Goal: Information Seeking & Learning: Compare options

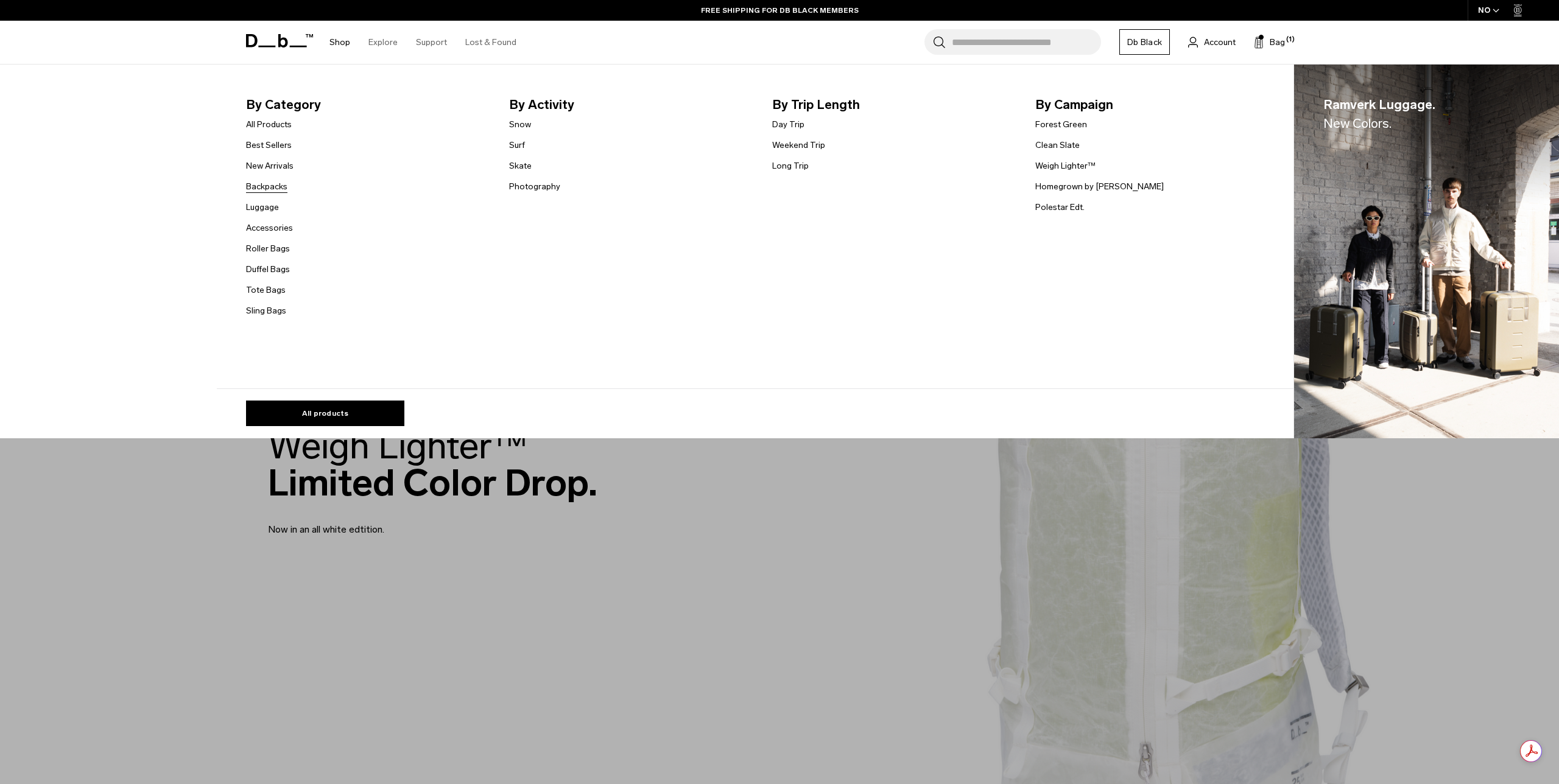
click at [265, 187] on link "Backpacks" at bounding box center [267, 186] width 41 height 13
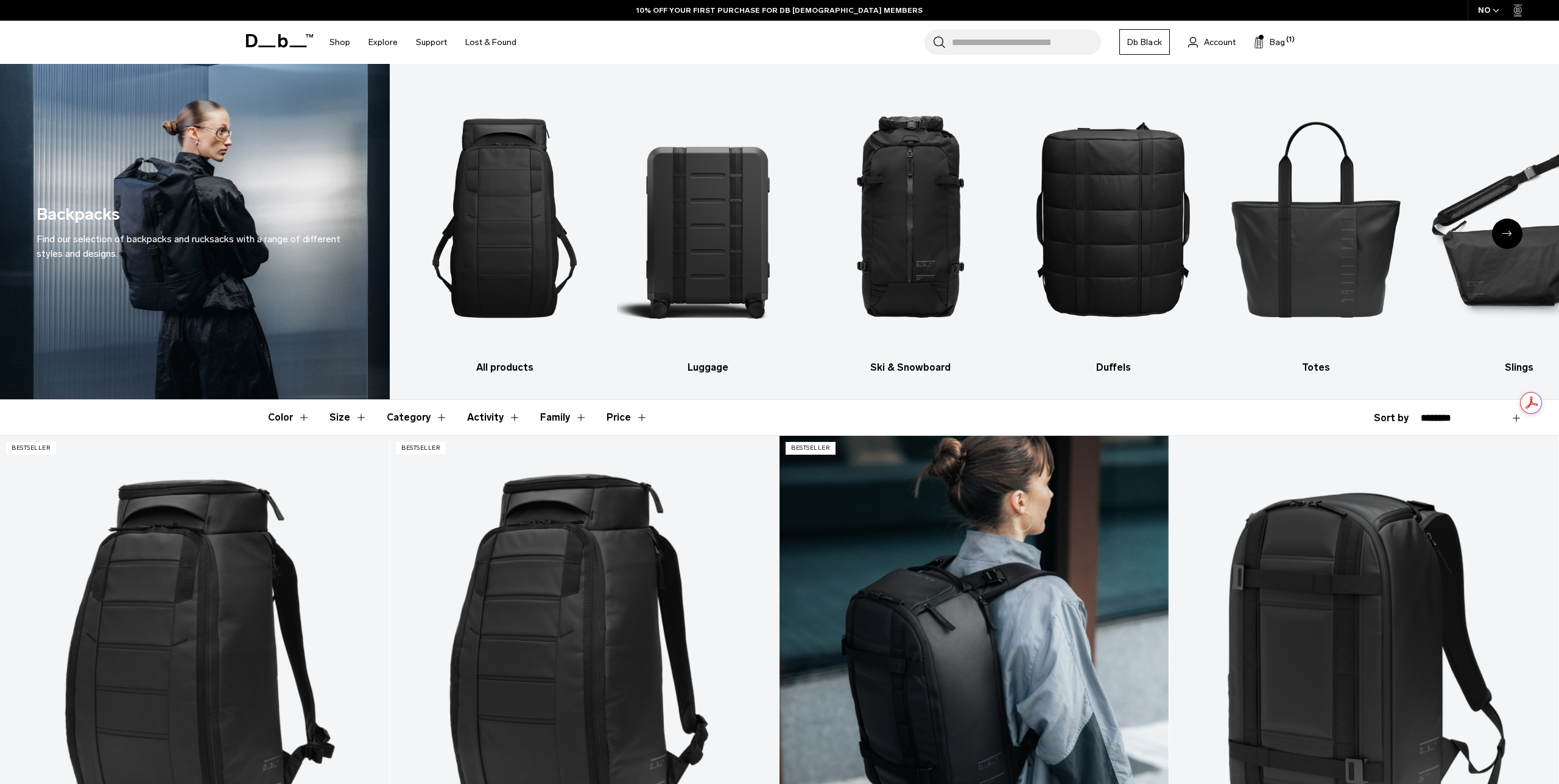
click at [1009, 587] on link "Ramverk Backpack 21L" at bounding box center [974, 651] width 389 height 432
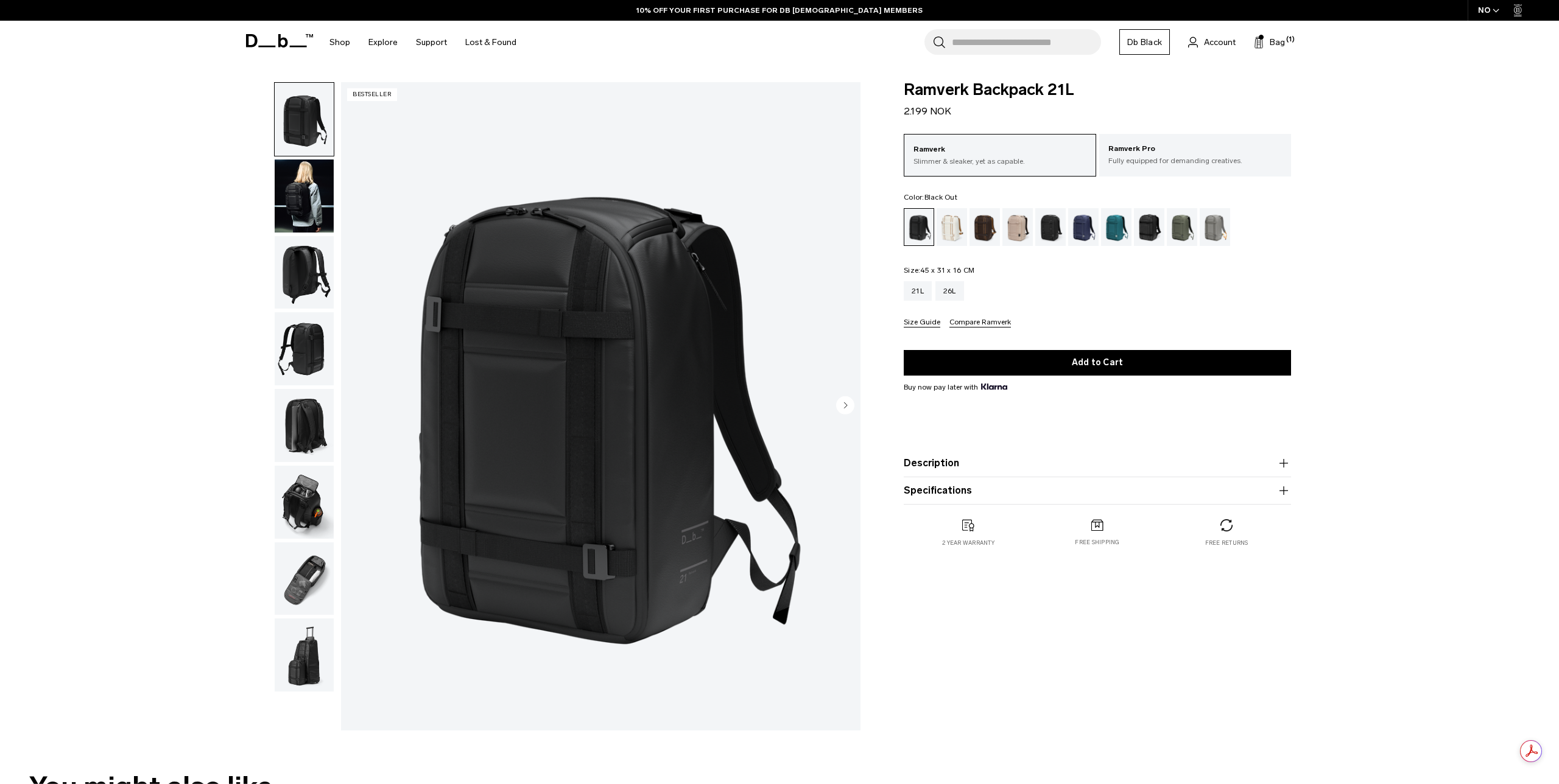
click at [306, 254] on img "button" at bounding box center [305, 273] width 59 height 73
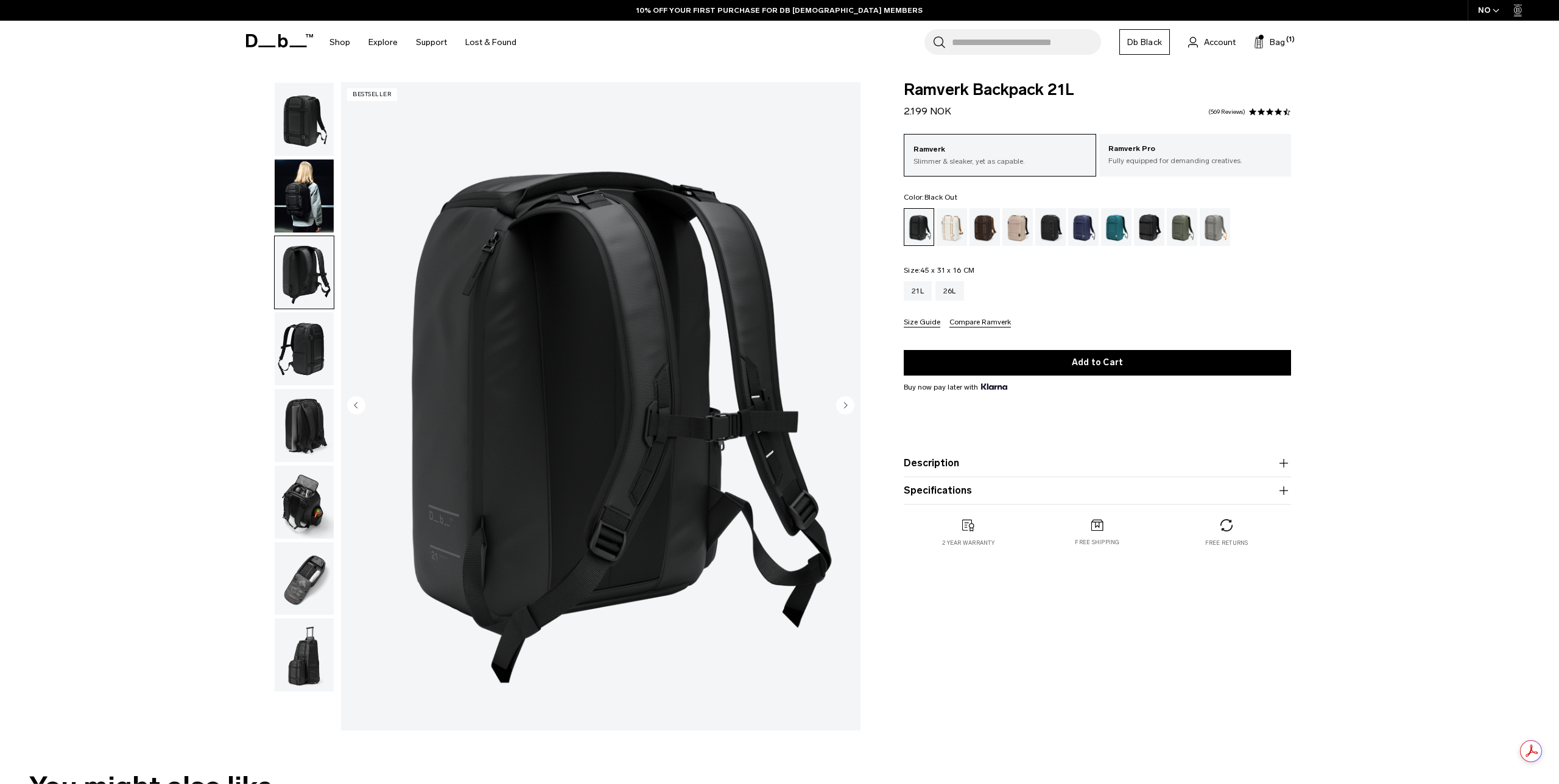
click at [299, 323] on img "button" at bounding box center [305, 349] width 59 height 73
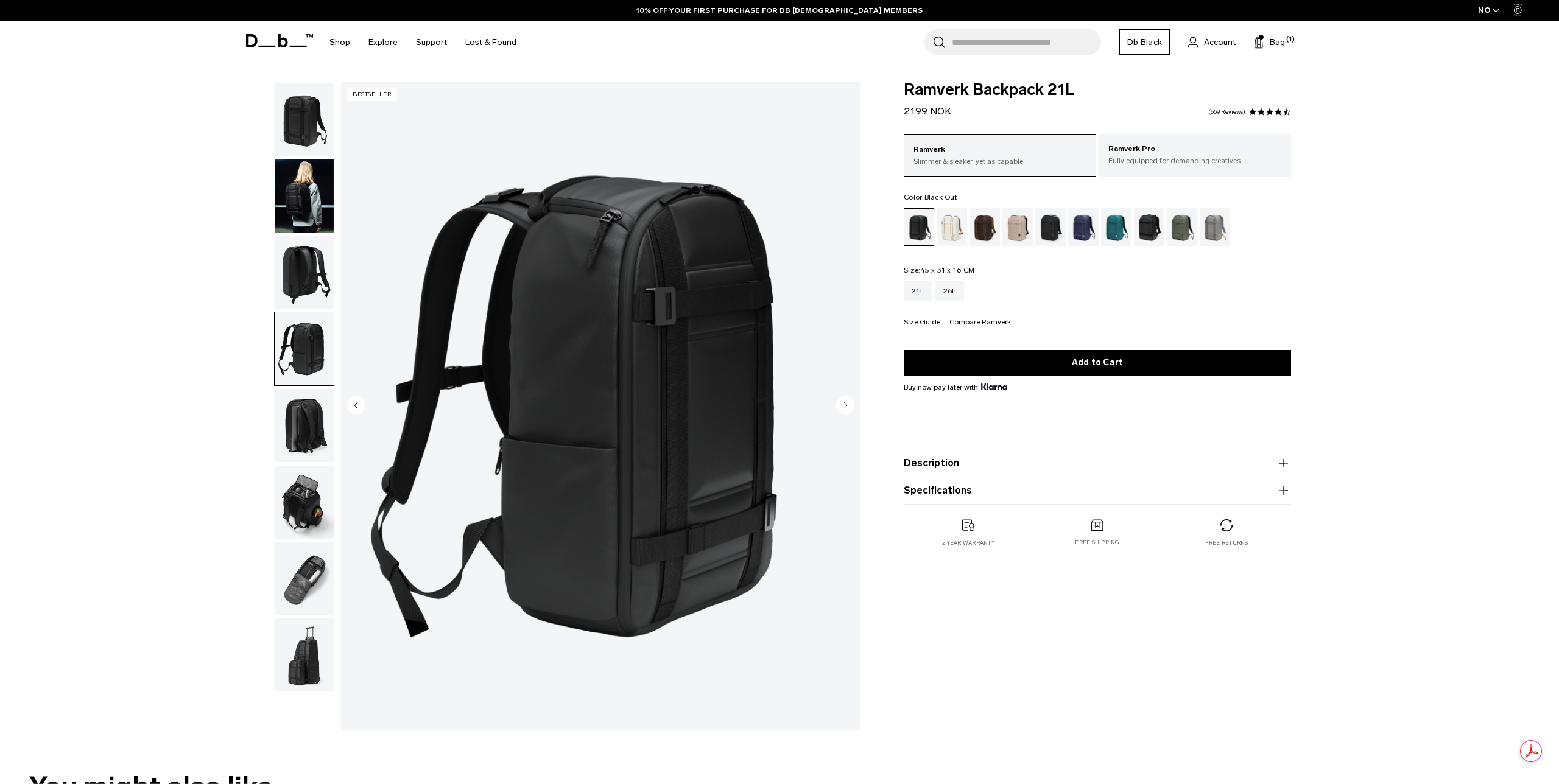
click at [299, 425] on img "button" at bounding box center [305, 425] width 59 height 73
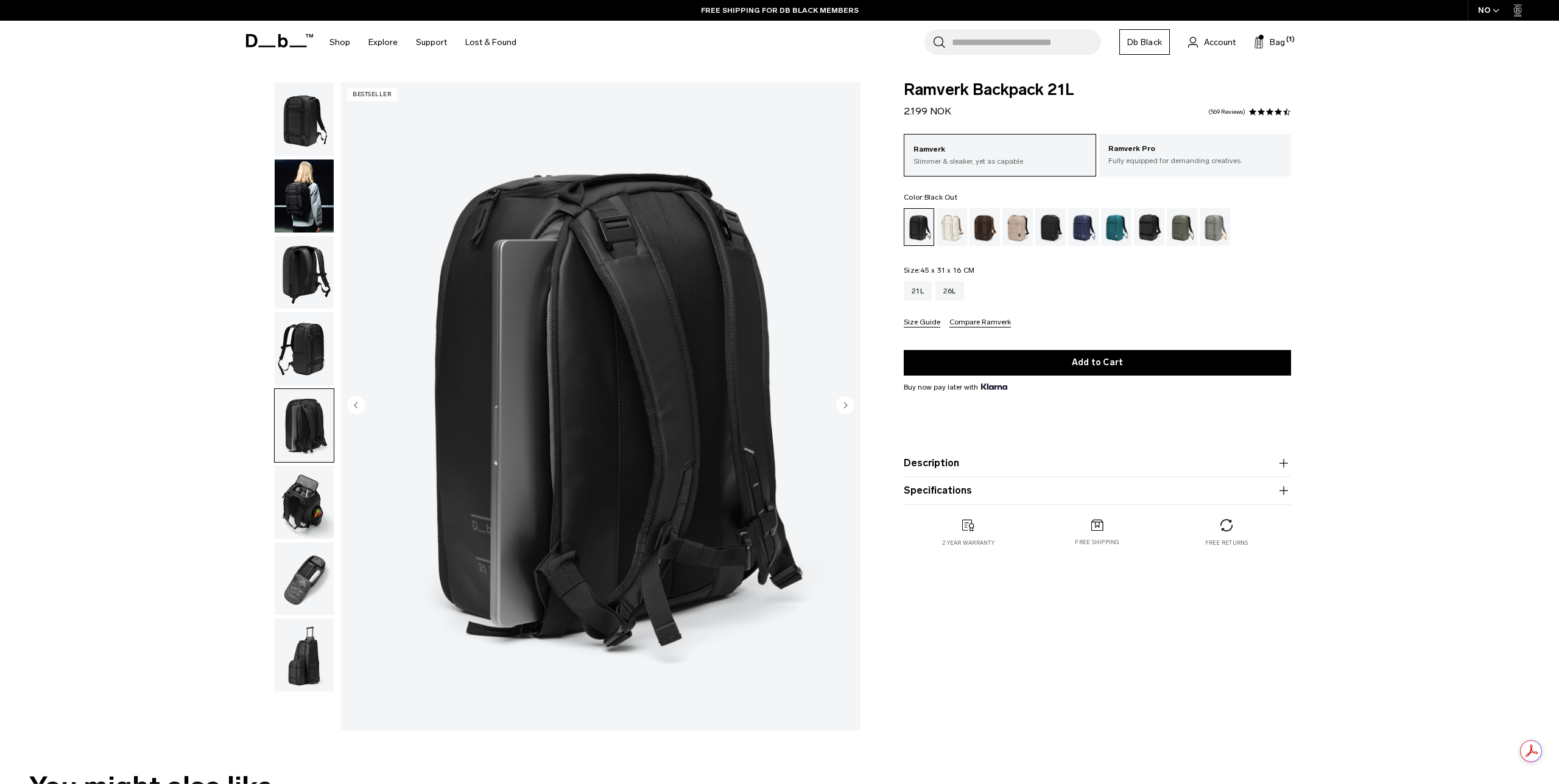
click at [307, 504] on img "button" at bounding box center [305, 502] width 59 height 73
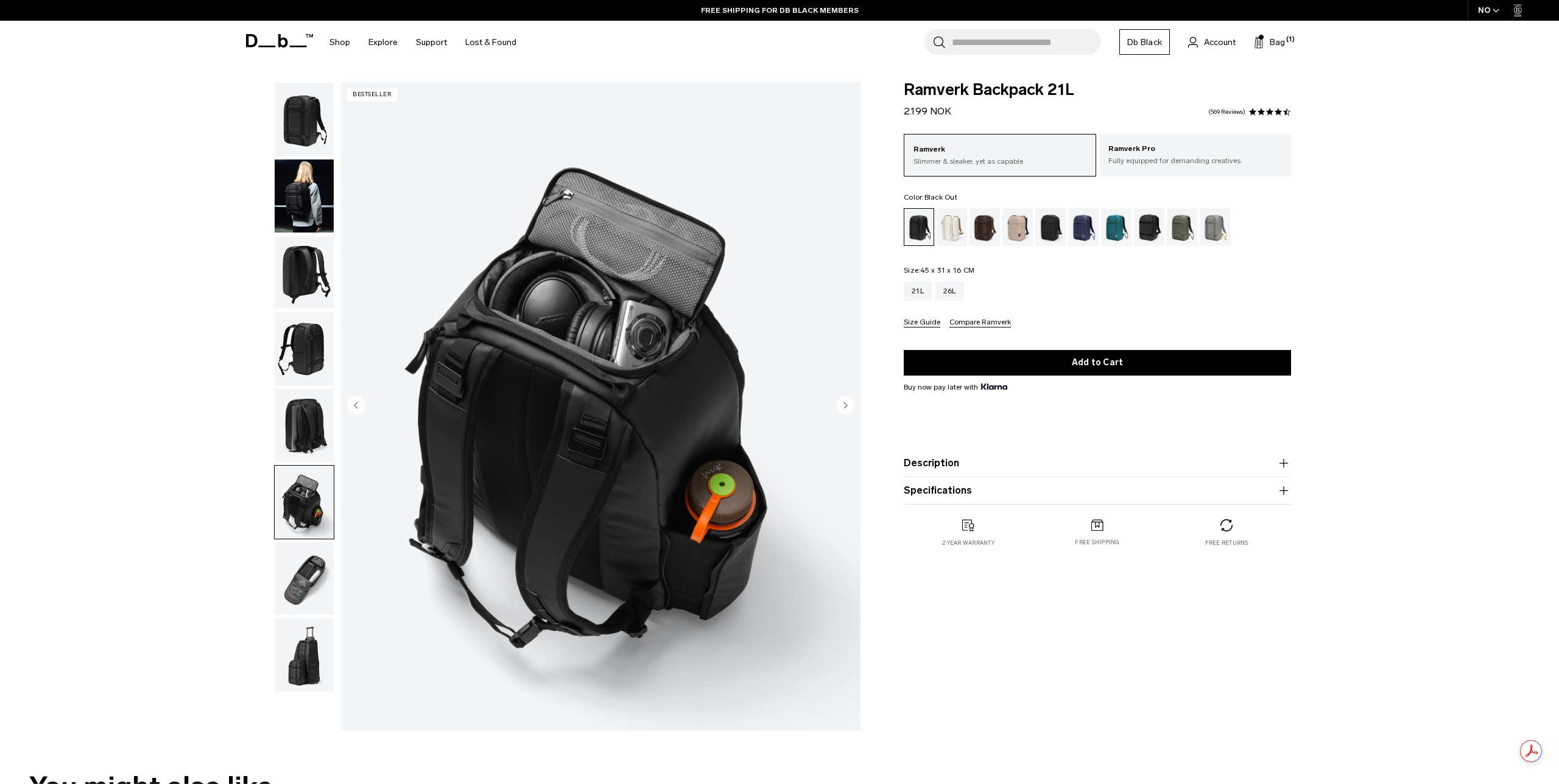
click at [300, 569] on img "button" at bounding box center [305, 579] width 59 height 73
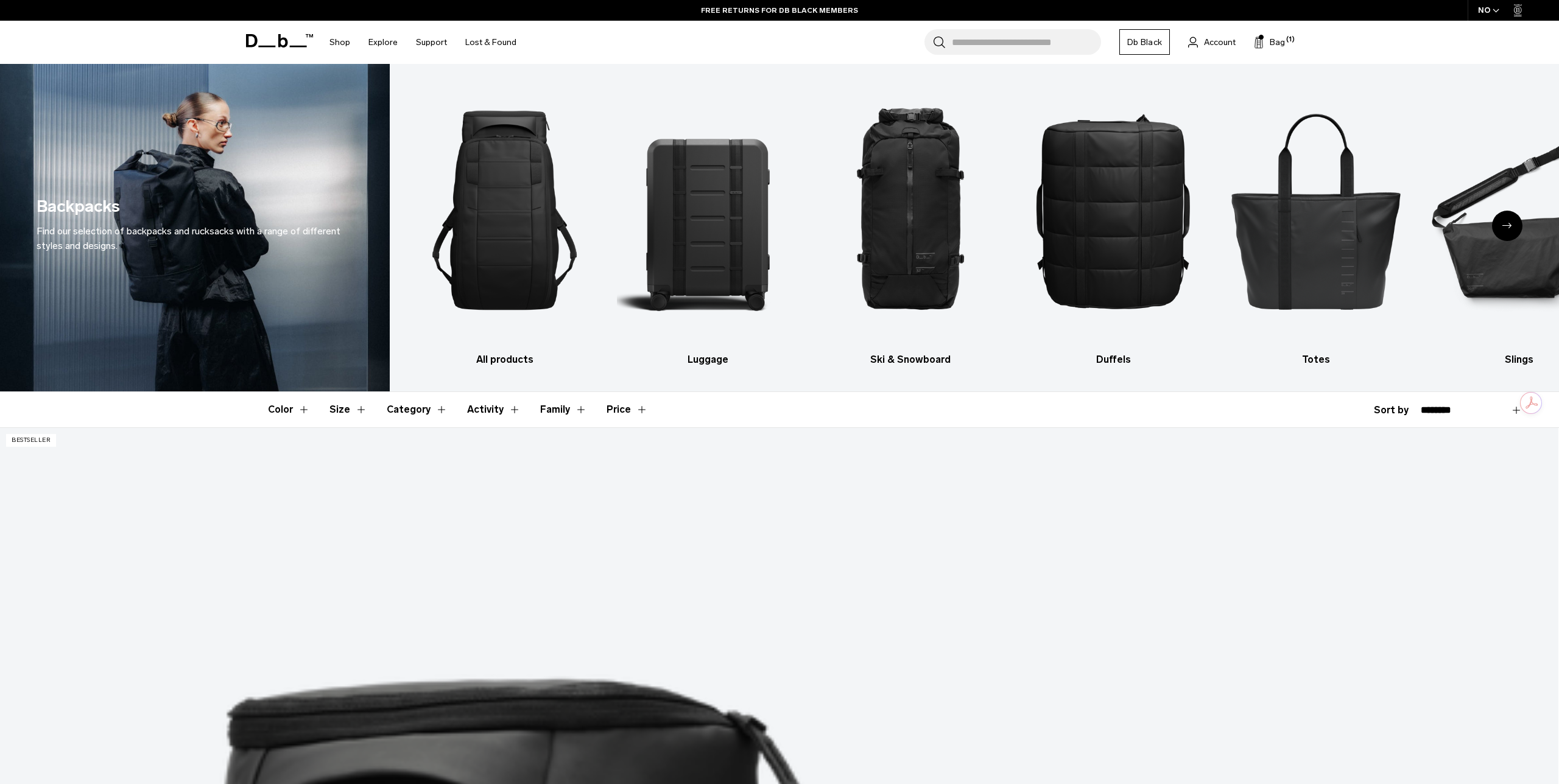
scroll to position [8, 0]
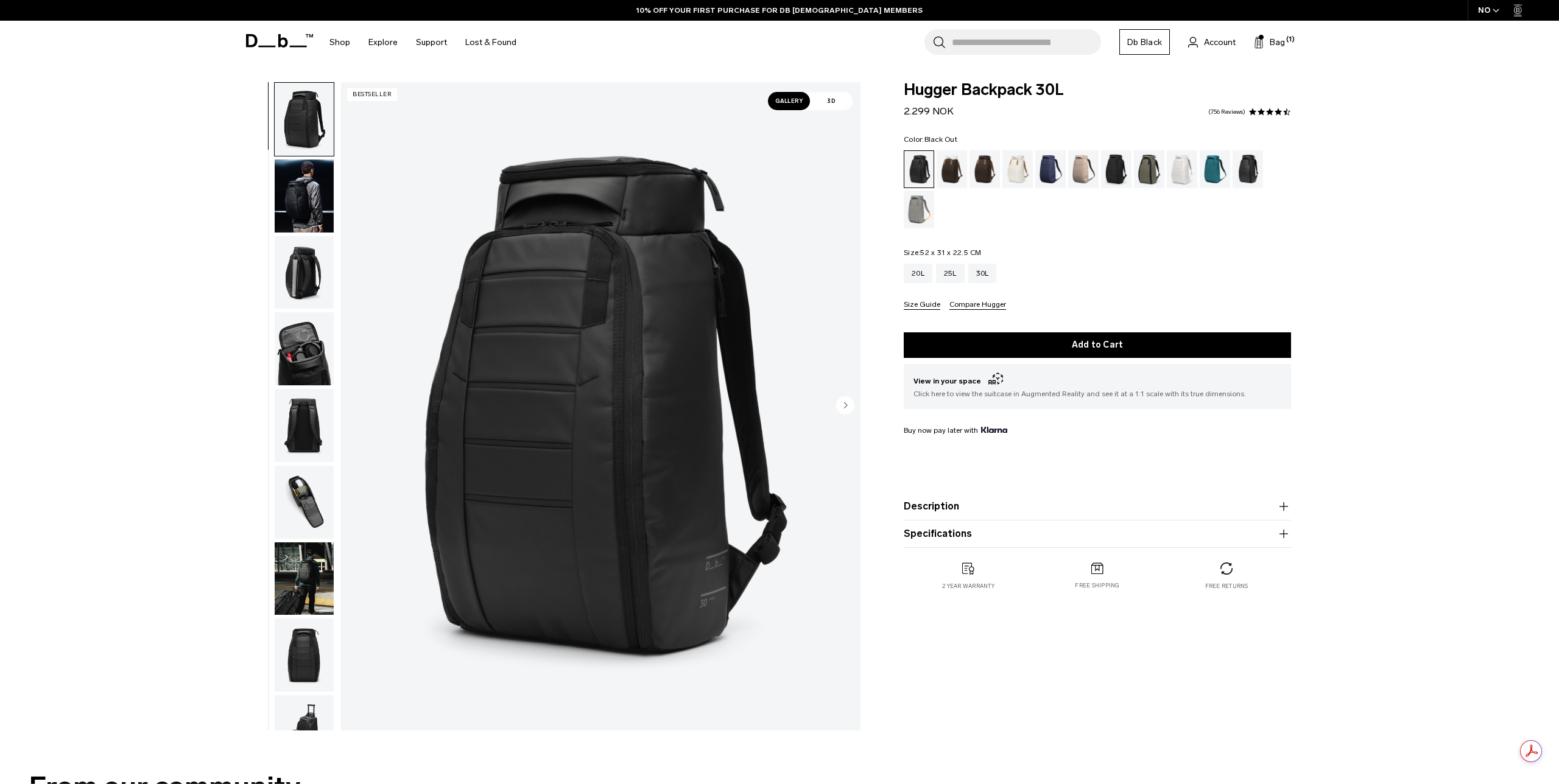
click at [305, 260] on img "button" at bounding box center [305, 273] width 59 height 73
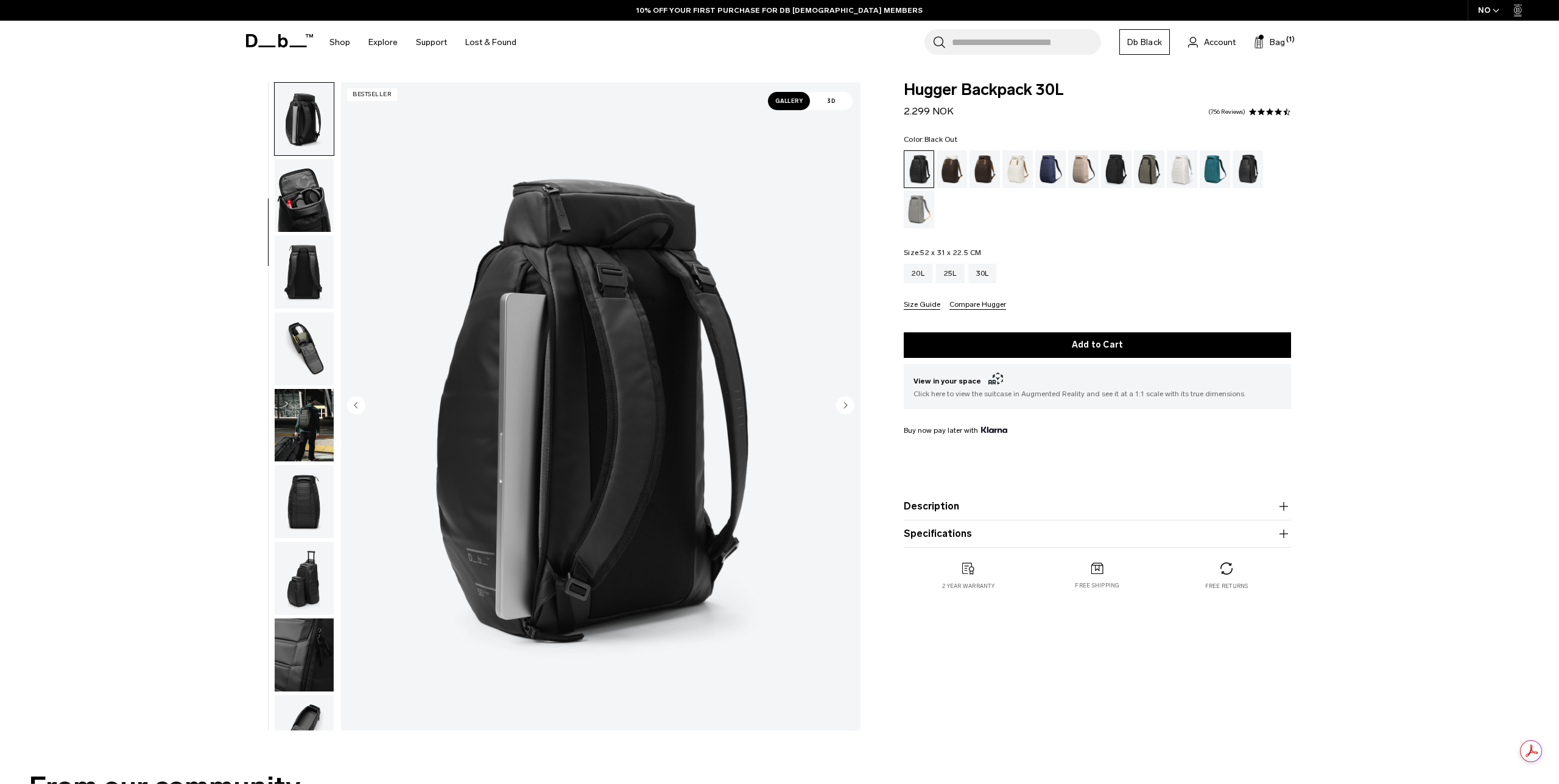
click at [298, 264] on img "button" at bounding box center [305, 272] width 59 height 73
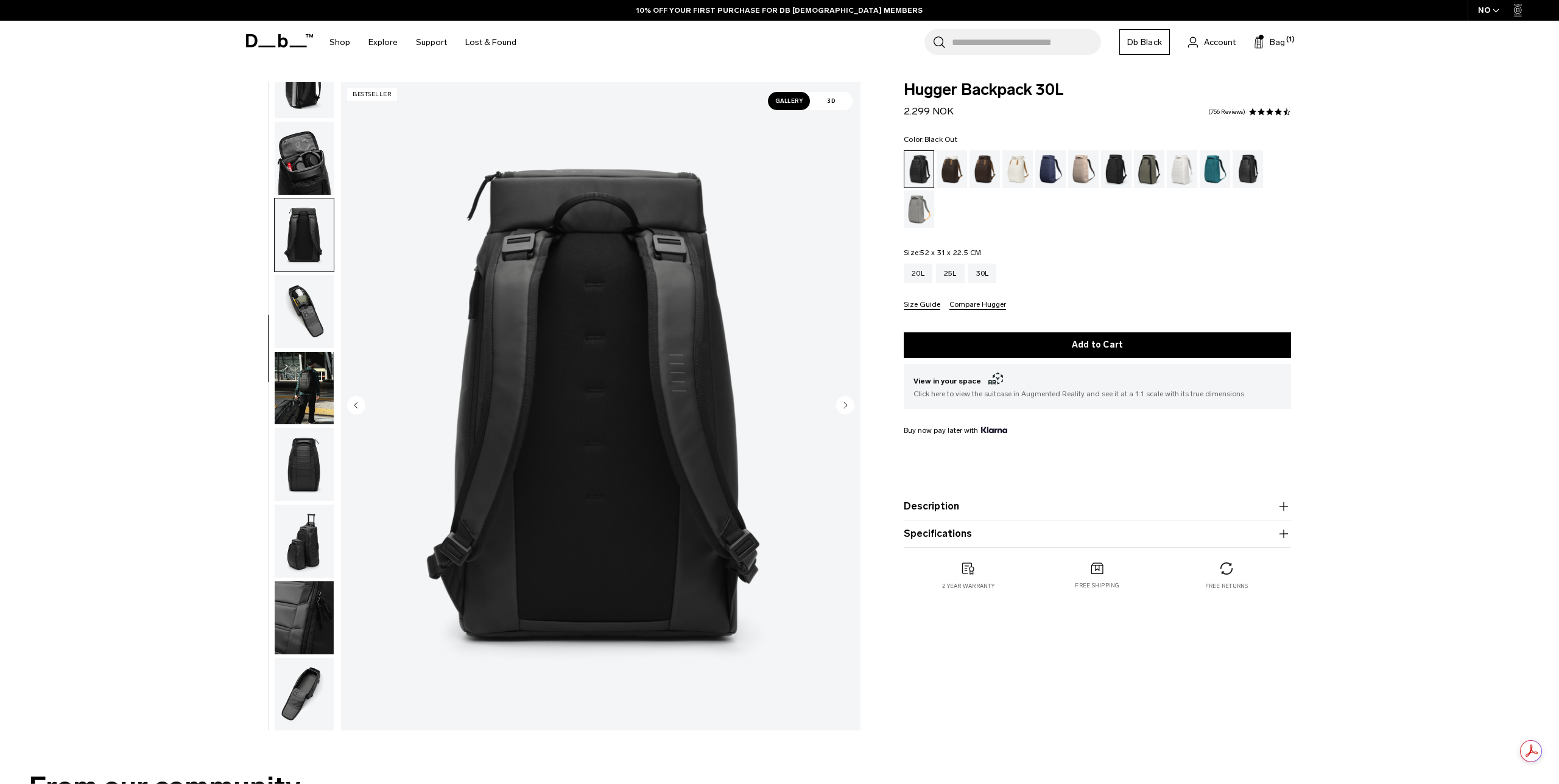
scroll to position [192, 0]
click at [588, 346] on img "5 / 11" at bounding box center [601, 407] width 520 height 649
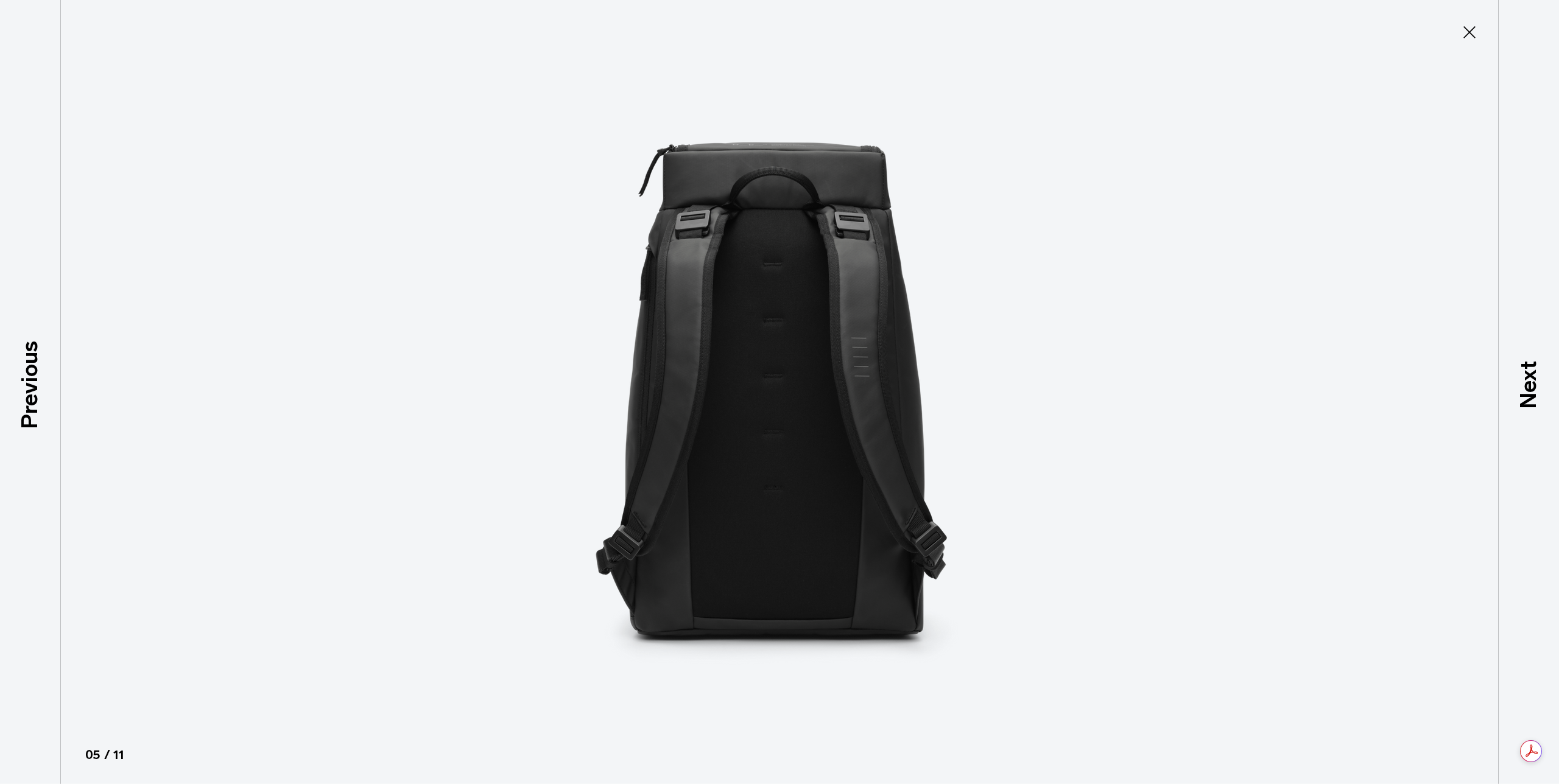
type button "Close"
